Goal: Information Seeking & Learning: Learn about a topic

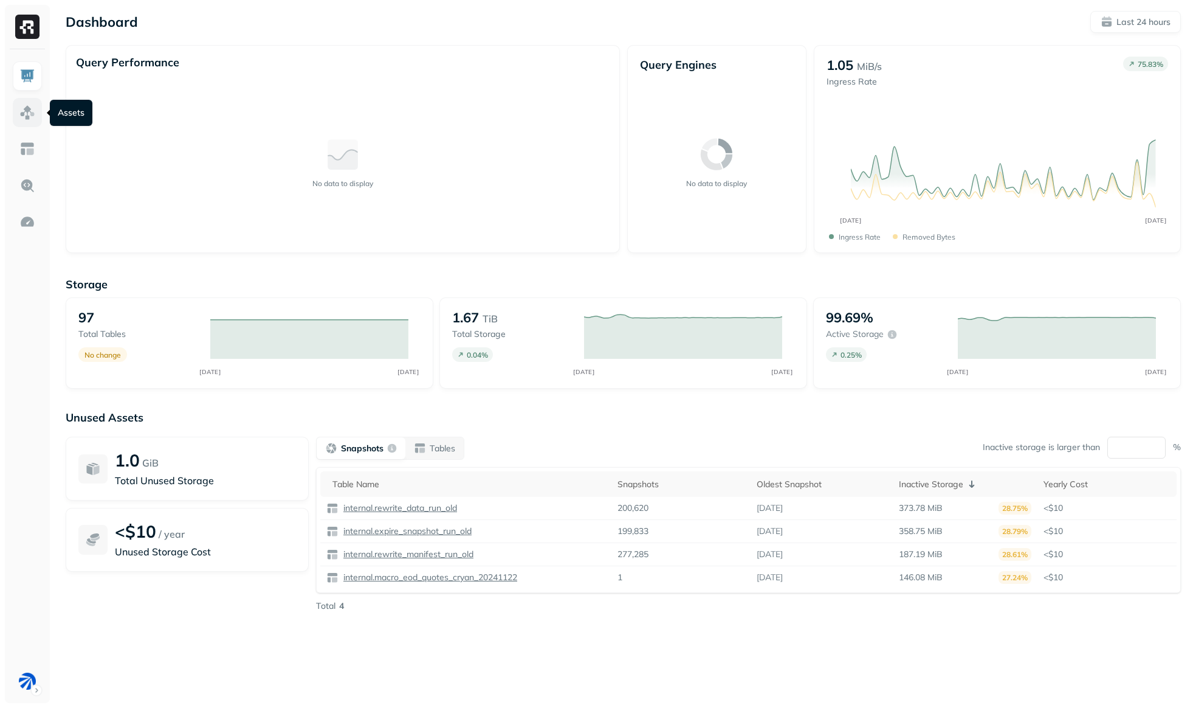
click at [20, 112] on img at bounding box center [27, 113] width 16 height 16
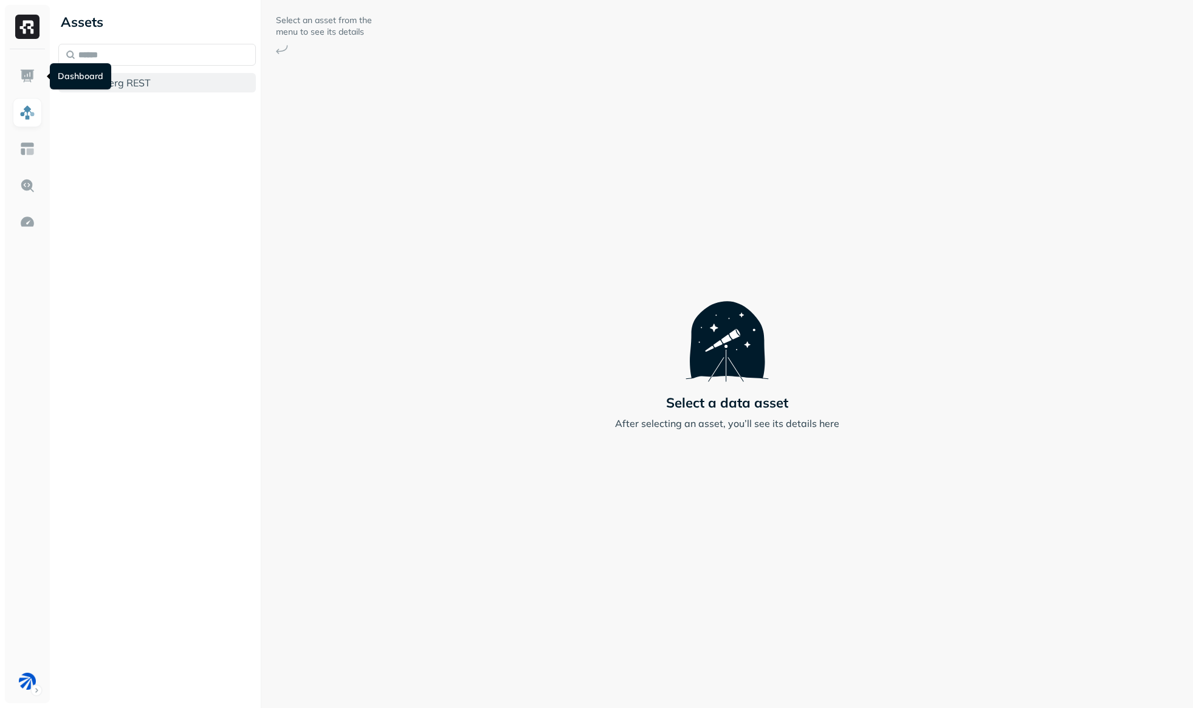
click at [145, 83] on span "Iceberg REST" at bounding box center [120, 83] width 61 height 12
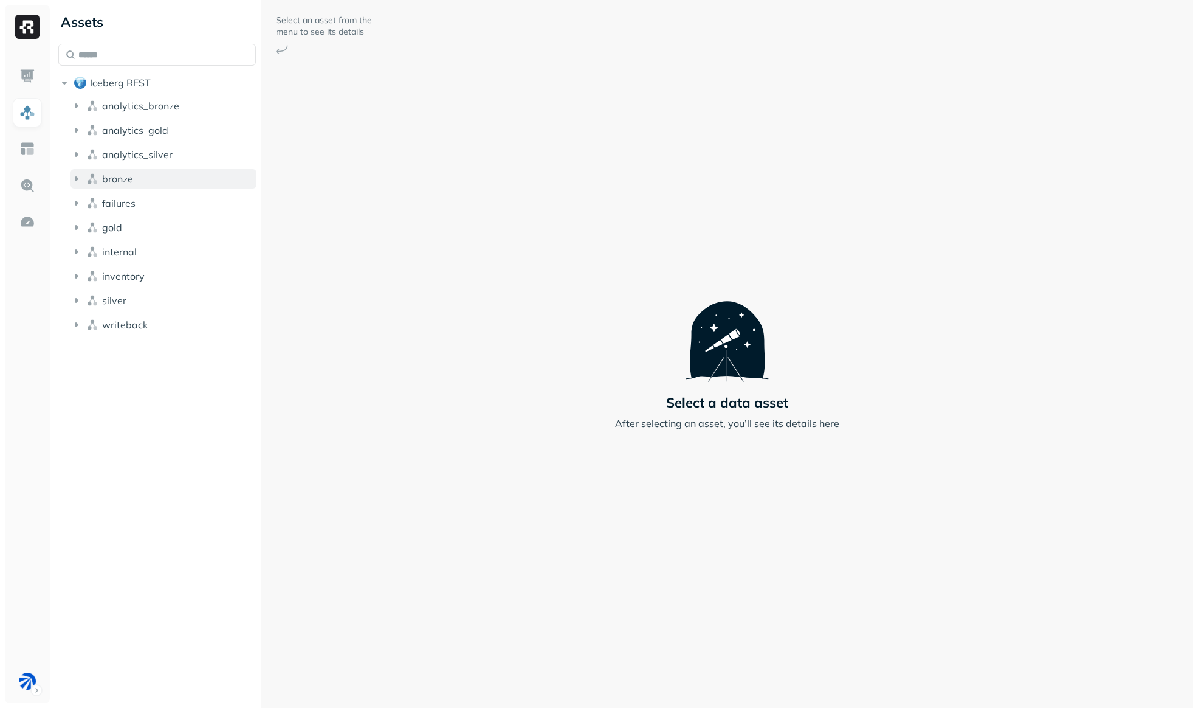
click at [75, 178] on icon "button" at bounding box center [76, 178] width 3 height 5
click at [86, 202] on icon "button" at bounding box center [89, 202] width 12 height 12
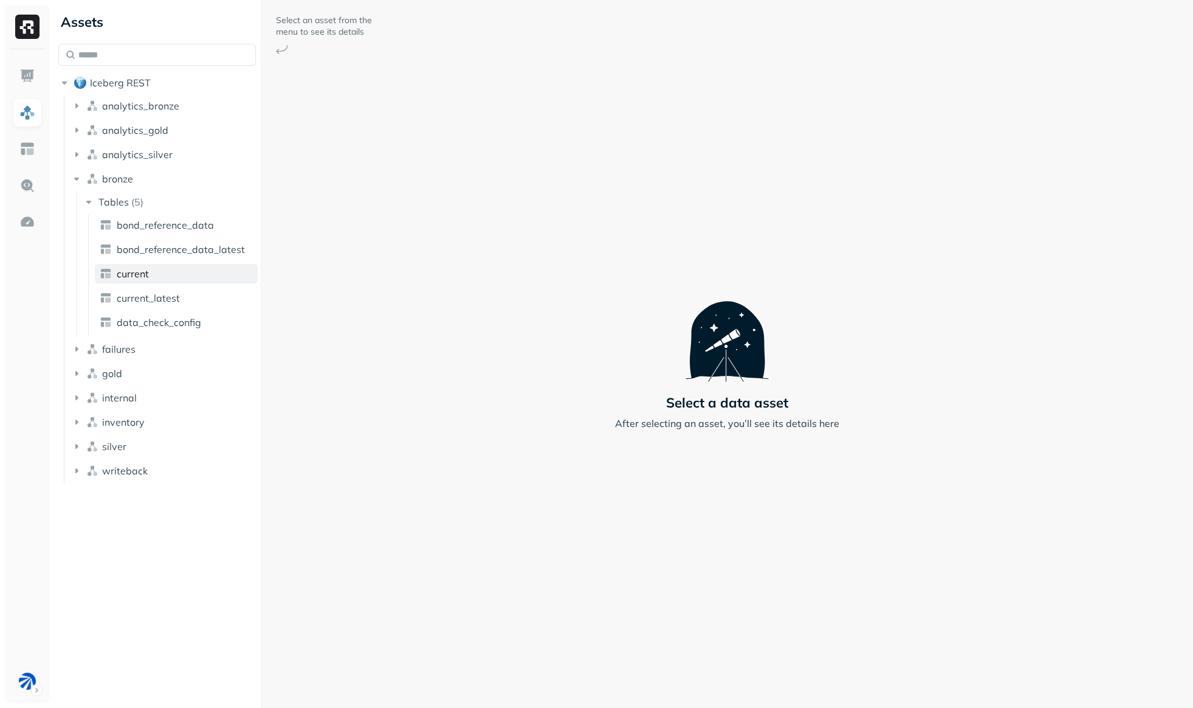
click at [147, 274] on span "current" at bounding box center [133, 273] width 32 height 12
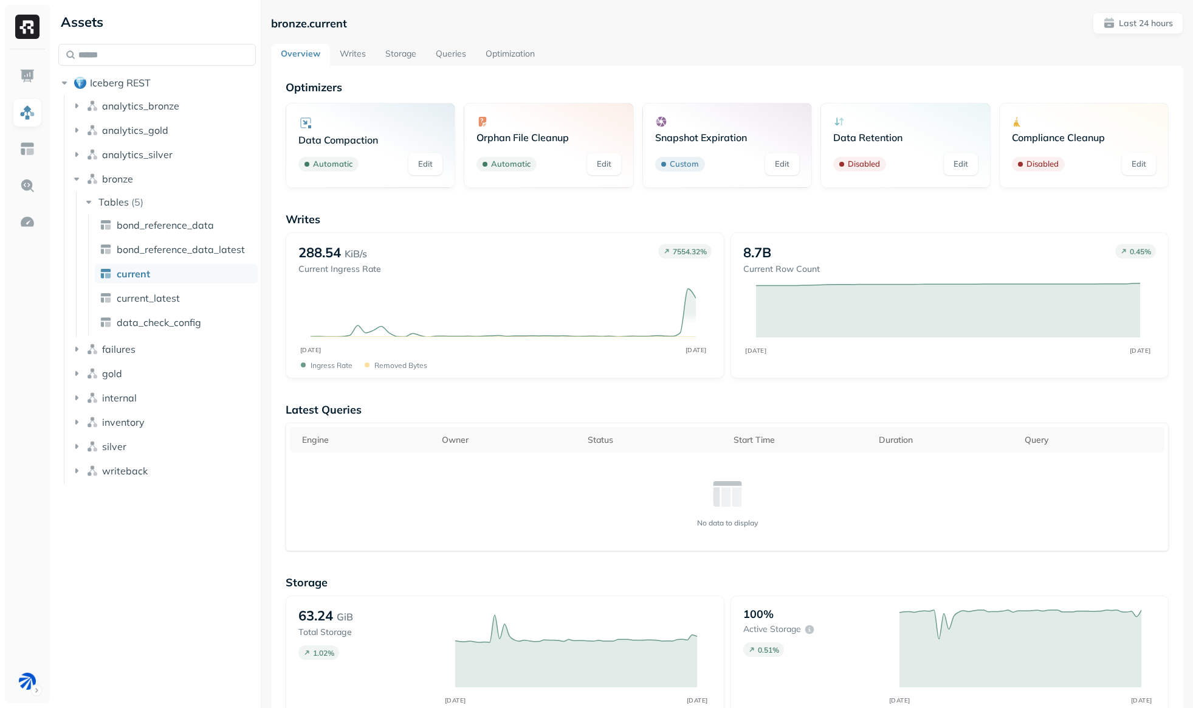
click at [398, 55] on link "Storage" at bounding box center [401, 55] width 50 height 22
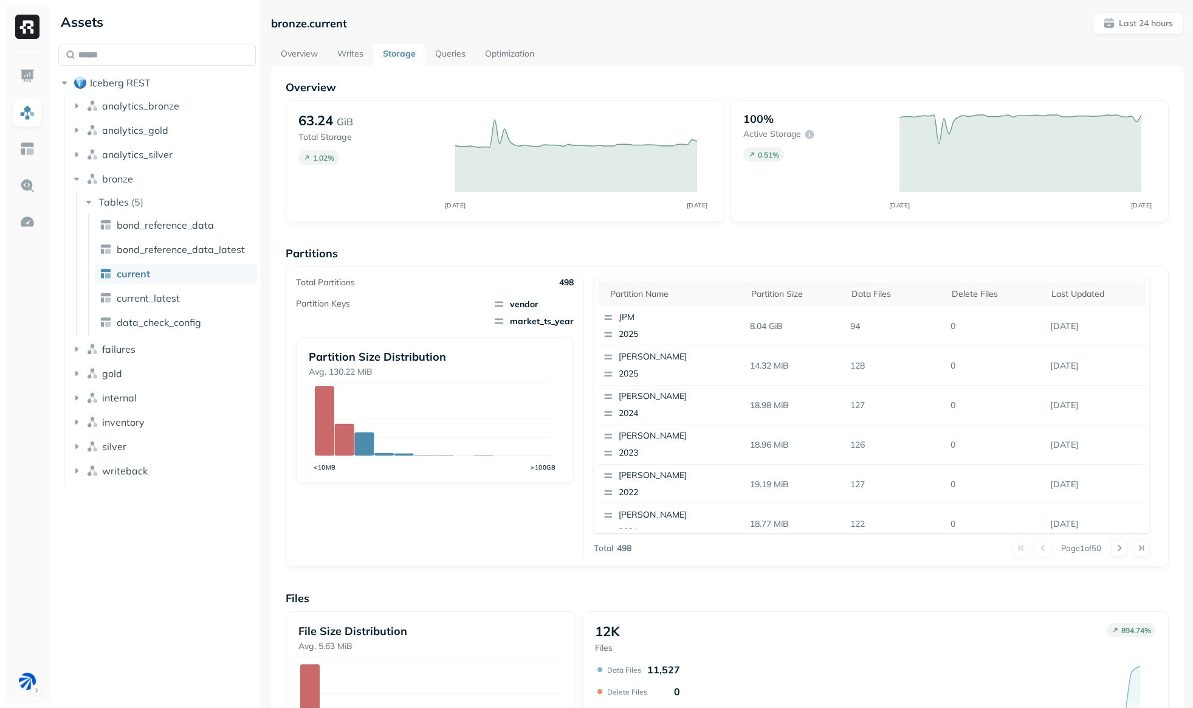
click at [349, 52] on link "Writes" at bounding box center [351, 55] width 46 height 22
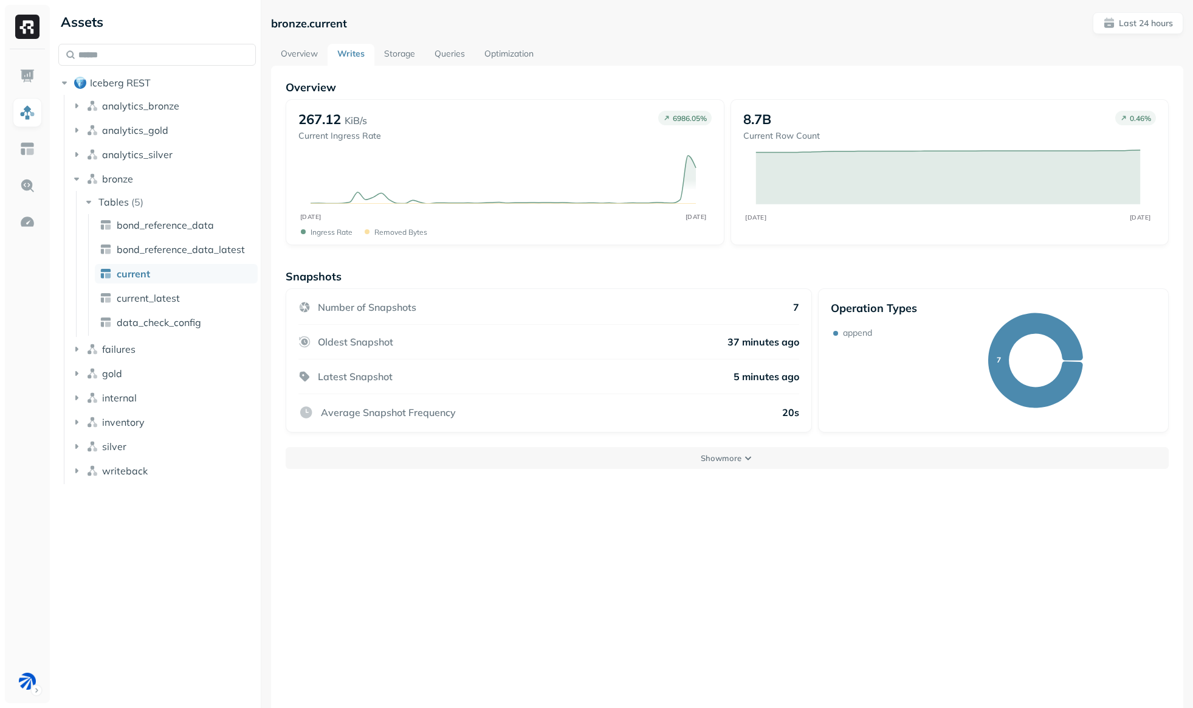
click at [313, 53] on link "Overview" at bounding box center [299, 55] width 57 height 22
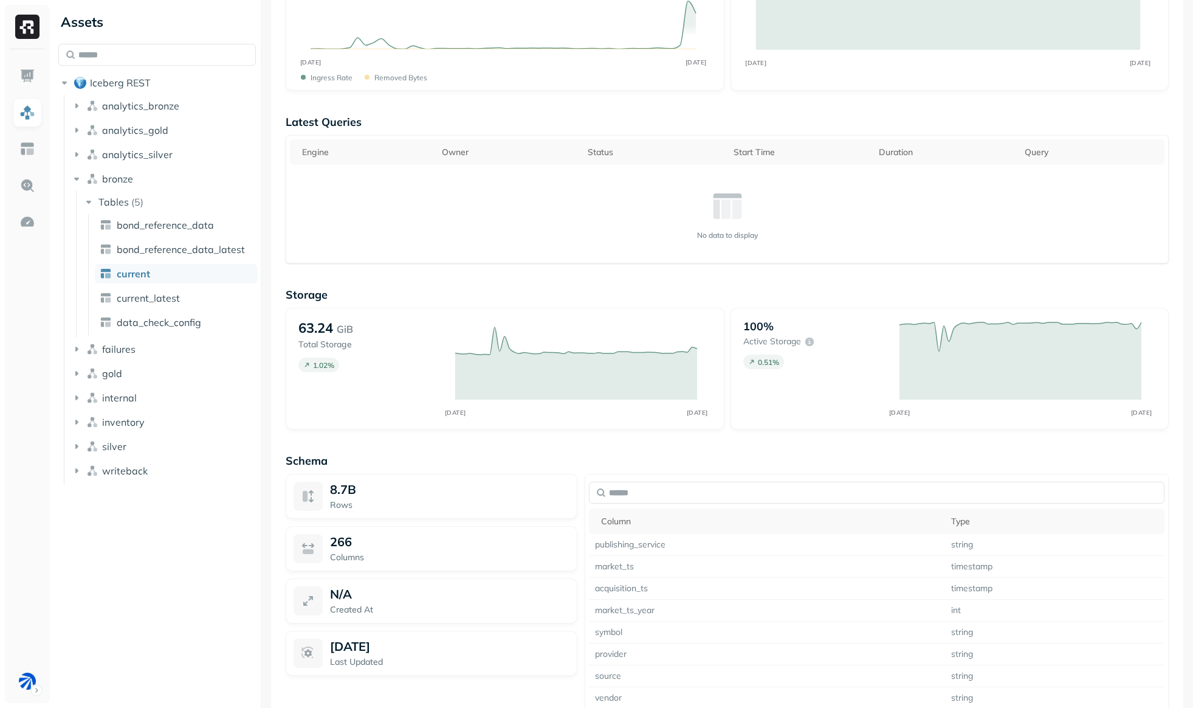
scroll to position [44, 0]
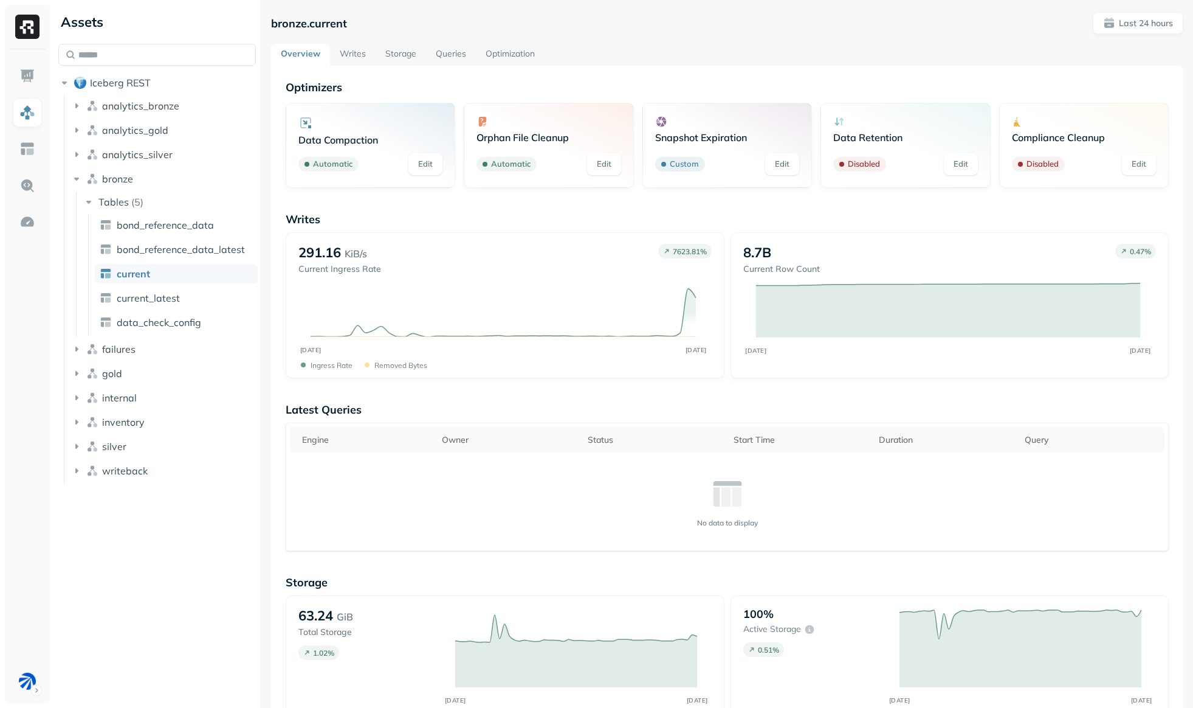
click at [348, 54] on link "Writes" at bounding box center [353, 55] width 46 height 22
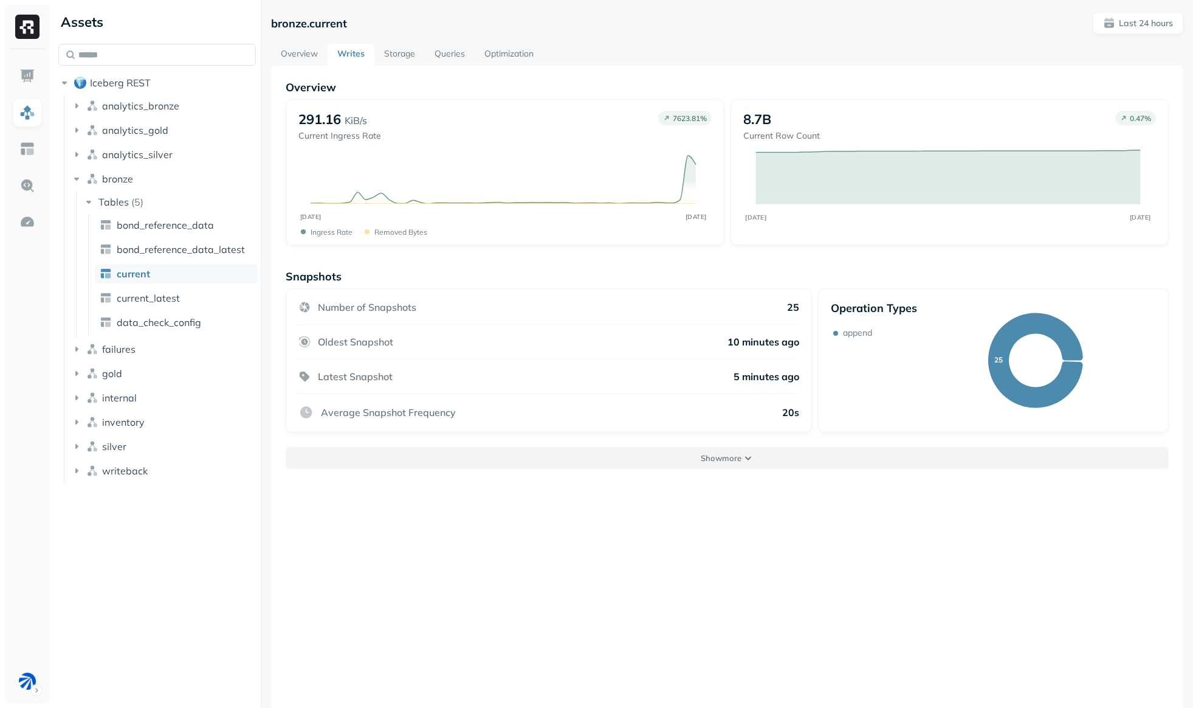
click at [709, 457] on p "Show more" at bounding box center [721, 458] width 41 height 12
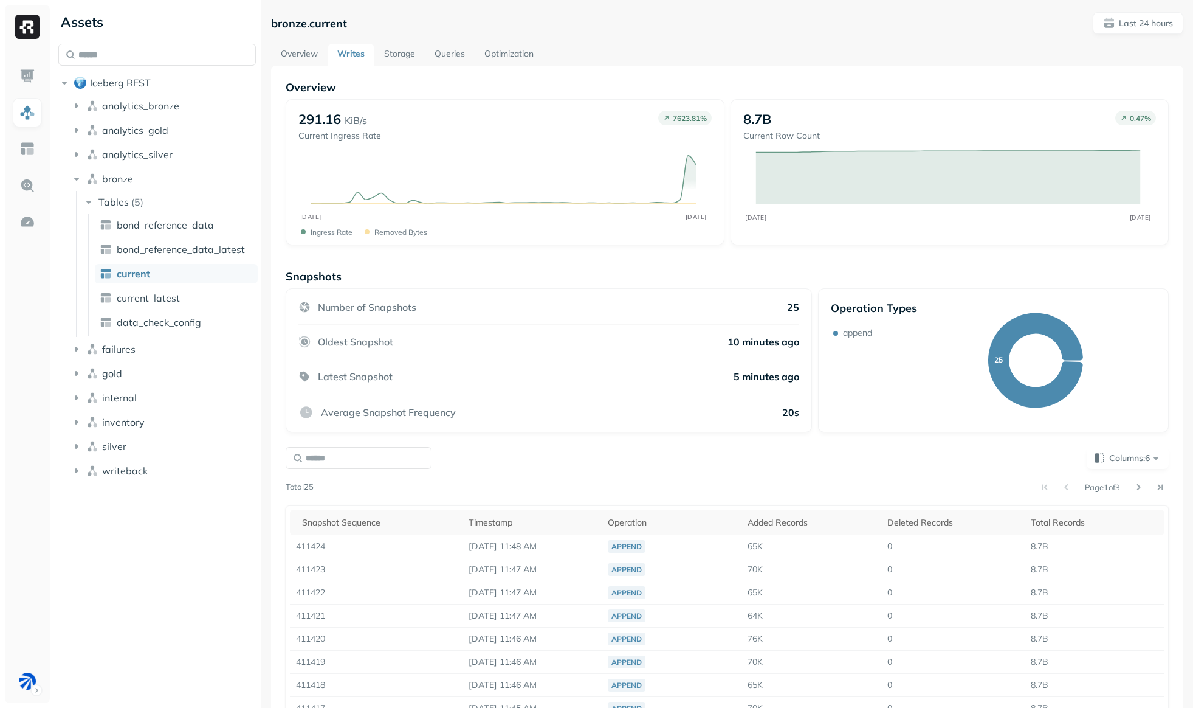
click at [311, 52] on link "Overview" at bounding box center [299, 55] width 57 height 22
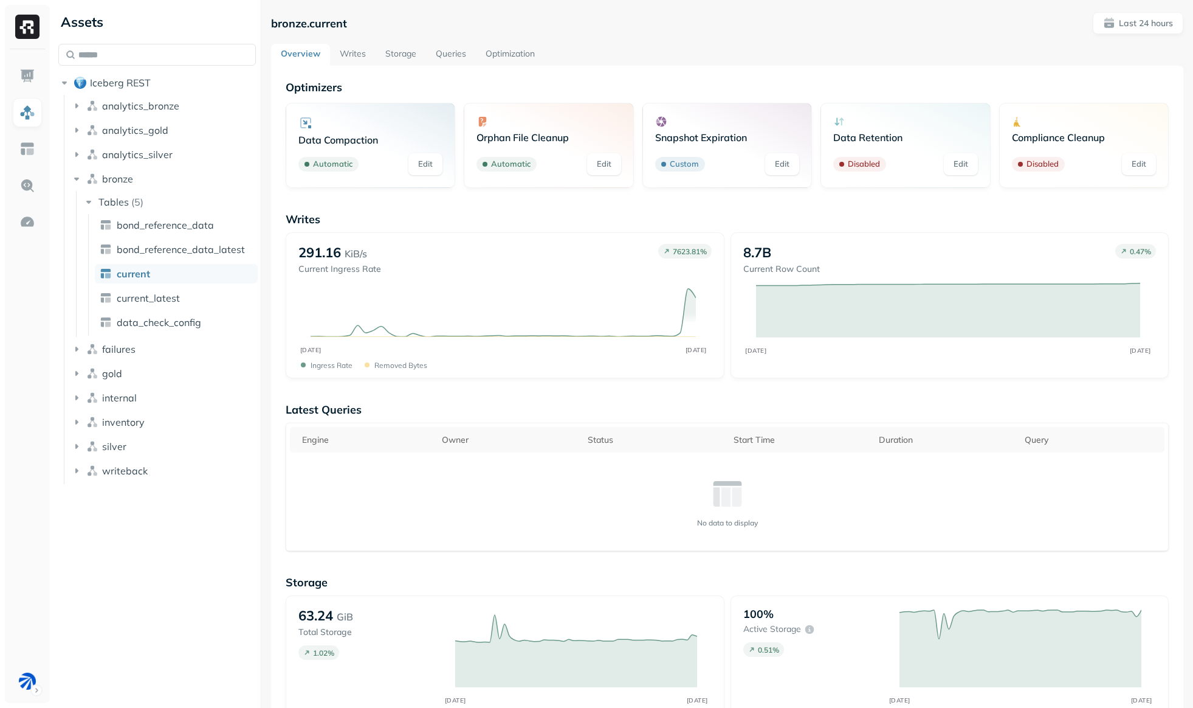
click at [401, 53] on link "Storage" at bounding box center [401, 55] width 50 height 22
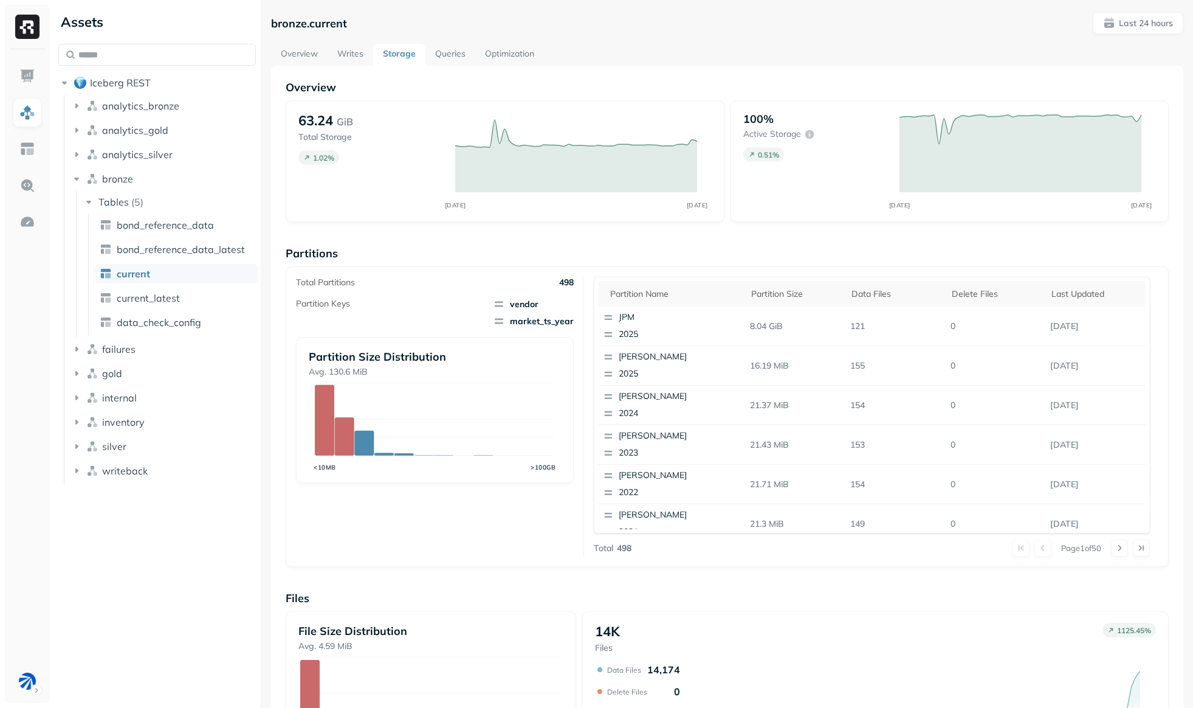
click at [347, 53] on link "Writes" at bounding box center [351, 55] width 46 height 22
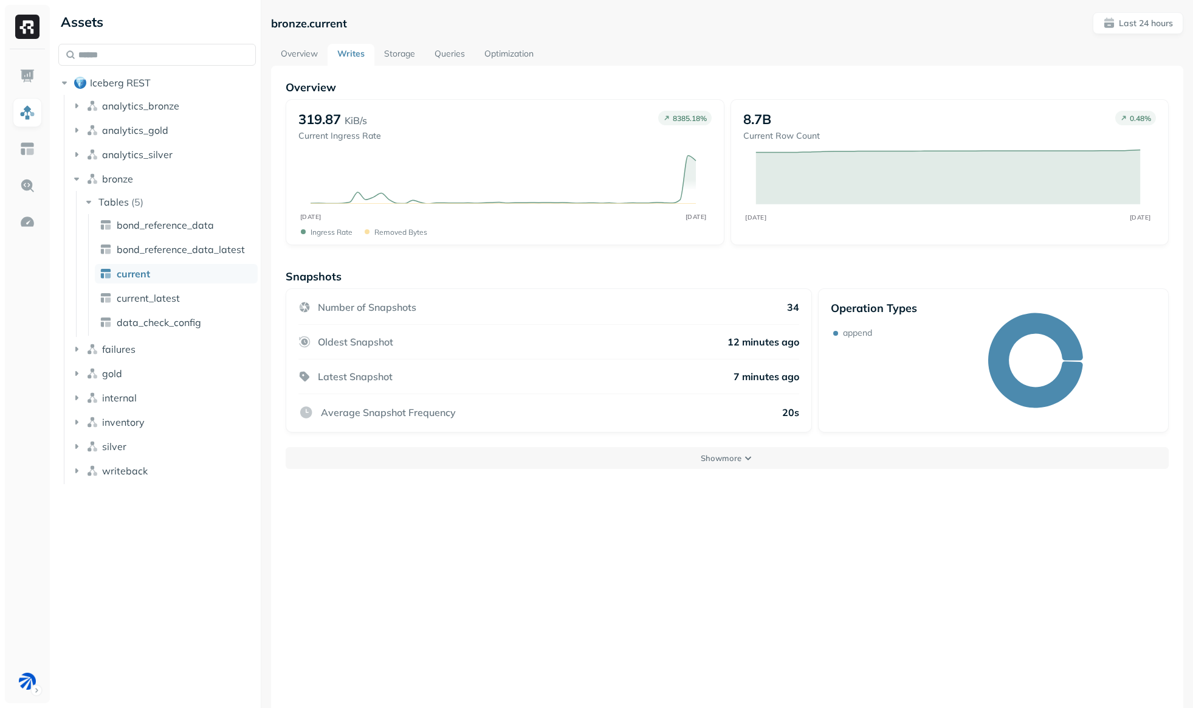
click at [398, 49] on link "Storage" at bounding box center [399, 55] width 50 height 22
